Goal: Information Seeking & Learning: Learn about a topic

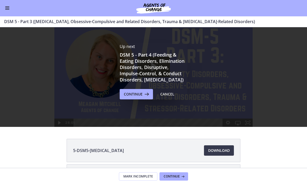
scroll to position [13, 0]
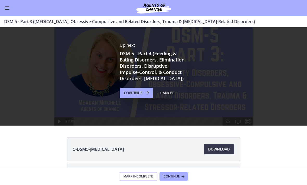
click at [135, 96] on span "Continue" at bounding box center [133, 93] width 19 height 6
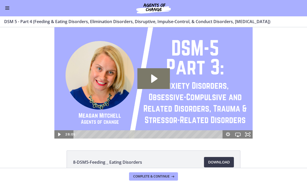
click at [12, 15] on div "Go to Dashboard" at bounding box center [153, 8] width 307 height 17
click at [9, 8] on button "Enable menu" at bounding box center [7, 8] width 6 height 6
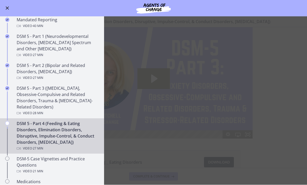
click at [60, 133] on div "DSM 5 - Part 4 (Feeding & Eating Disorders, Elimination Disorders, Disruptive, …" at bounding box center [57, 136] width 81 height 31
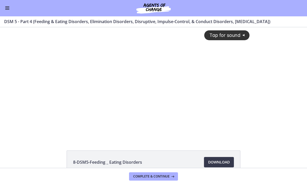
click at [153, 76] on div "Tap for sound @keyframes VOLUME_SMALL_WAVE_FLASH { 0% { opacity: 0; } 33% { opa…" at bounding box center [153, 78] width 198 height 103
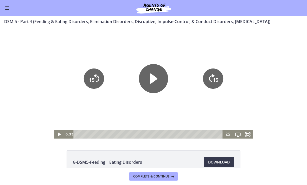
click at [158, 81] on icon "Play Video" at bounding box center [153, 78] width 29 height 29
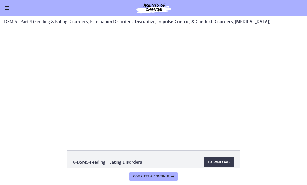
click at [174, 115] on div at bounding box center [153, 83] width 198 height 112
